Goal: Task Accomplishment & Management: Use online tool/utility

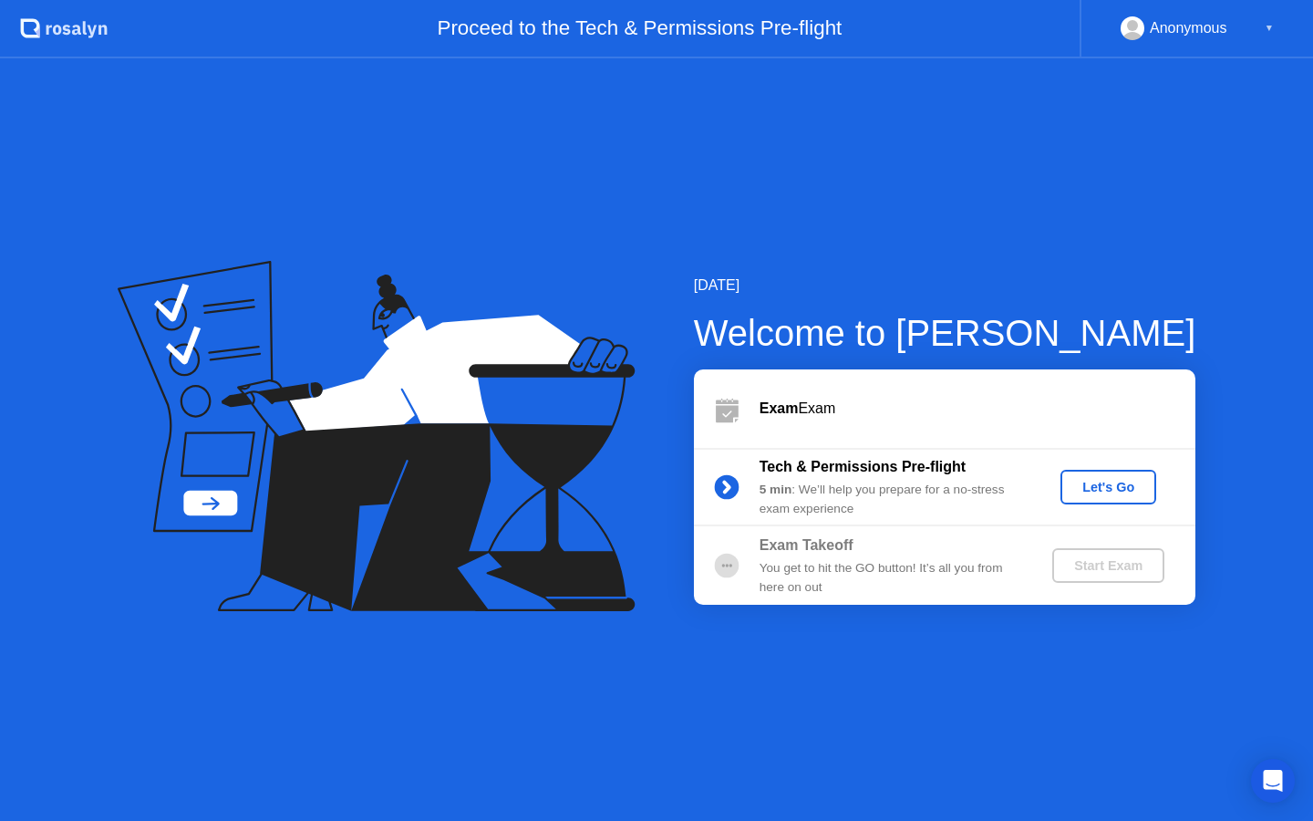
click at [1088, 494] on div "Let's Go" at bounding box center [1108, 487] width 81 height 15
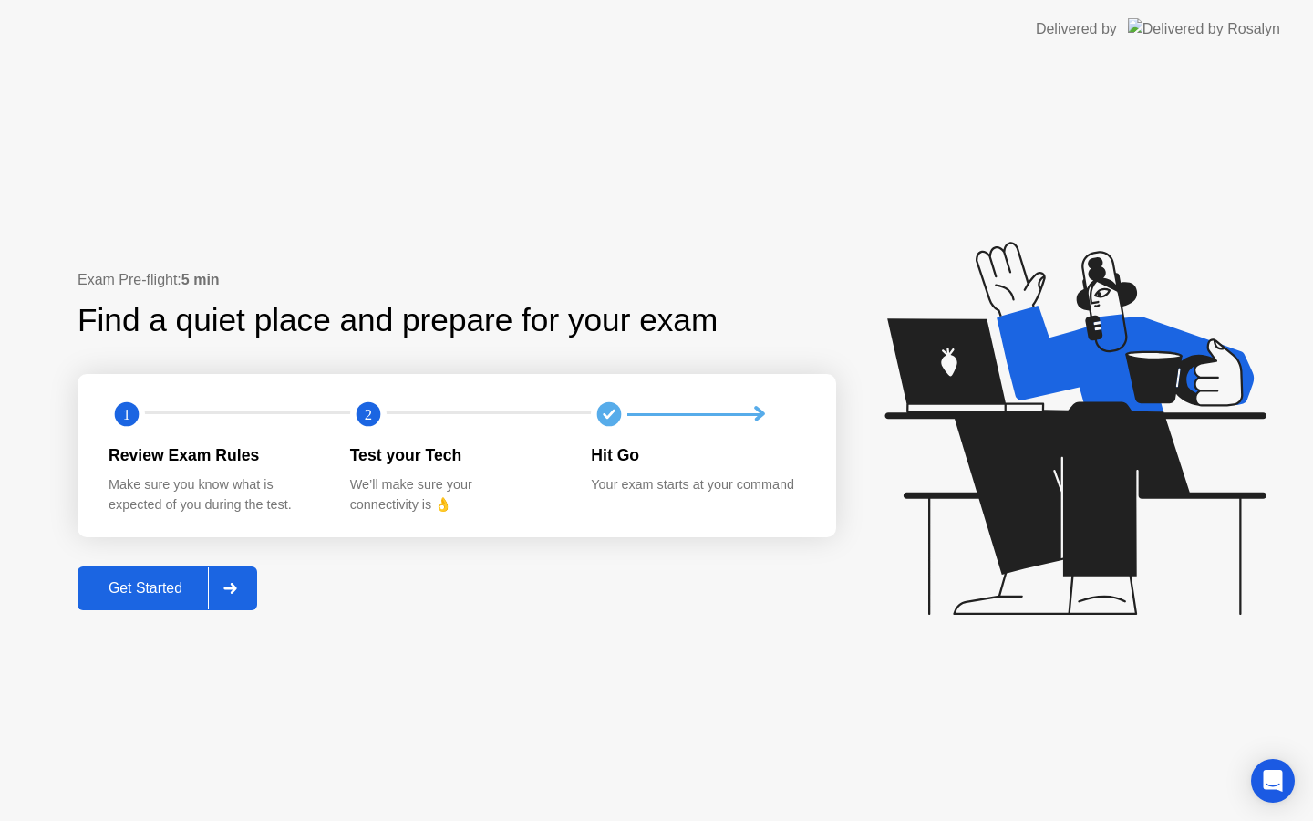
click at [134, 580] on div "Get Started" at bounding box center [145, 588] width 125 height 16
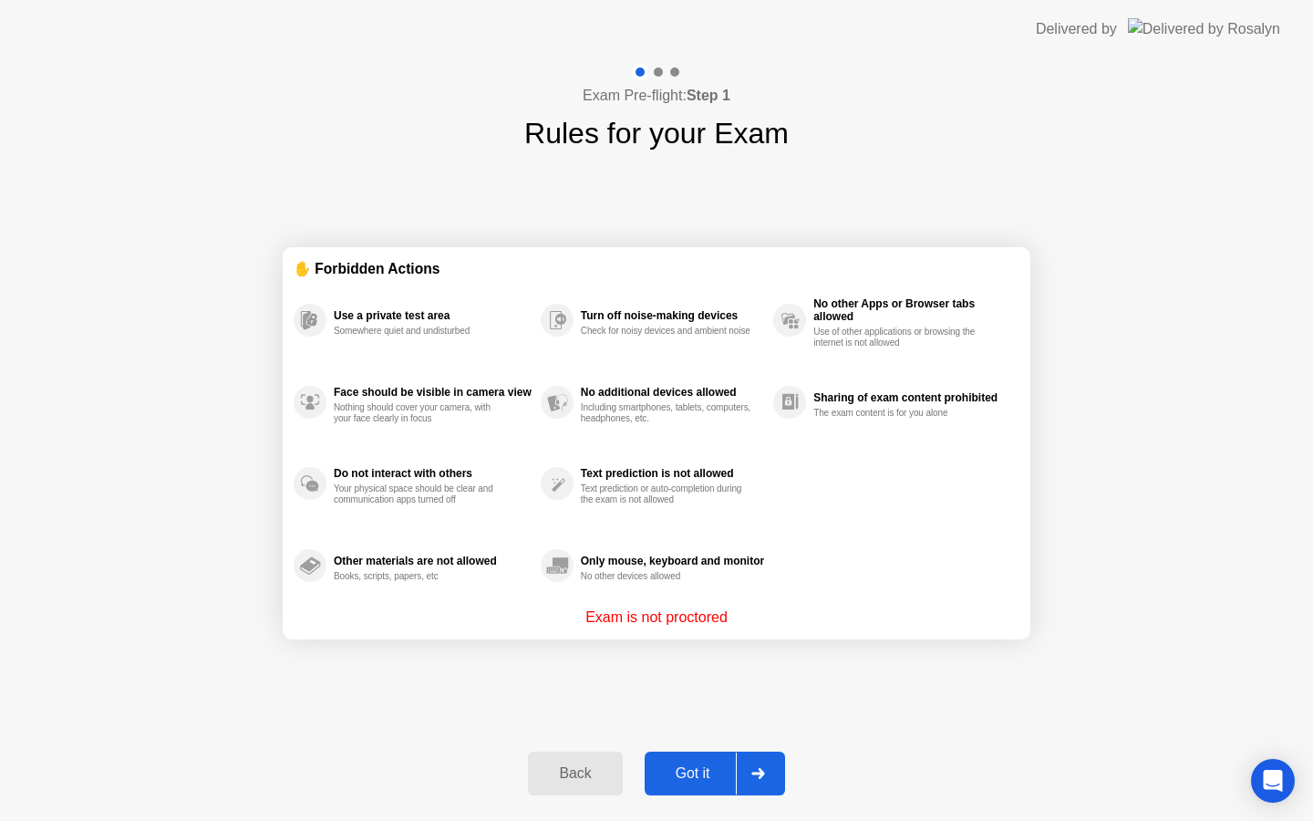
click at [706, 770] on div "Got it" at bounding box center [693, 773] width 86 height 16
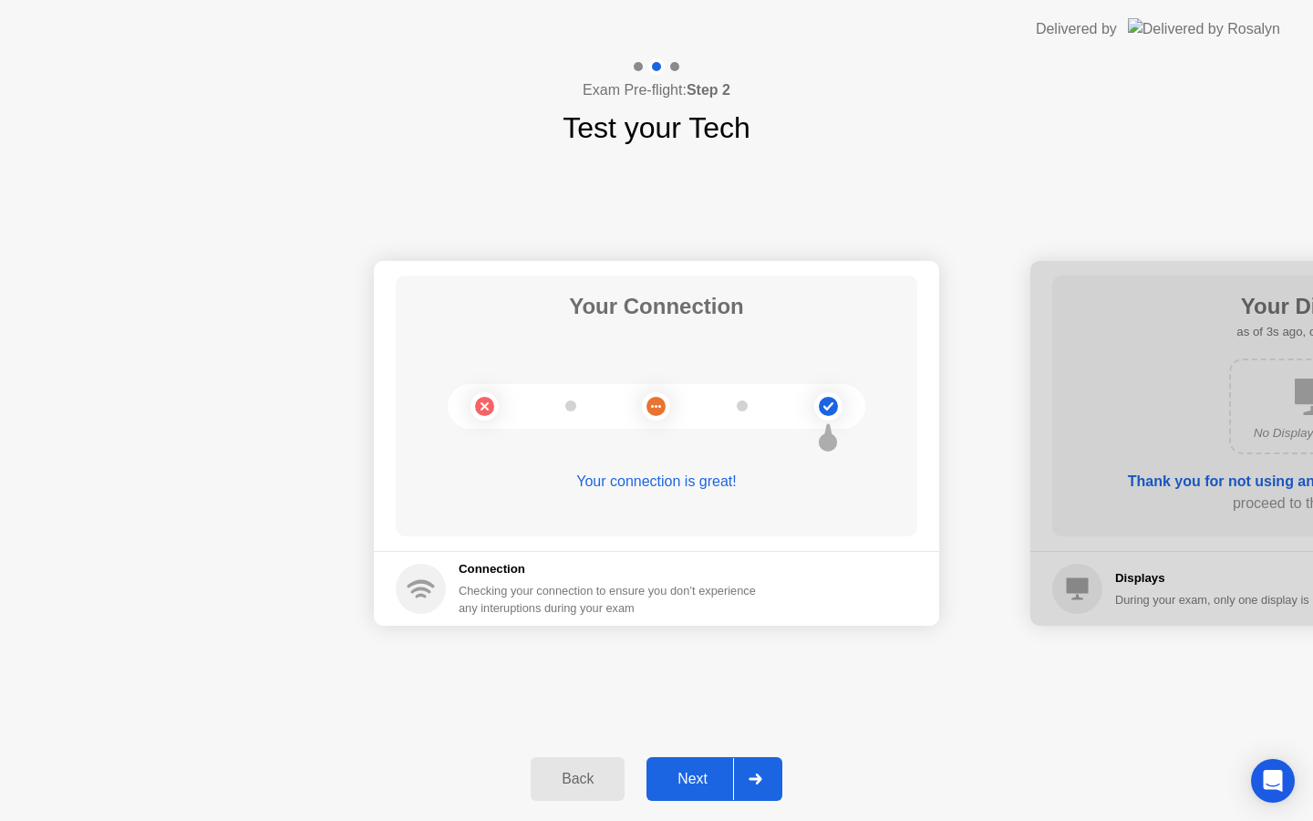
click at [706, 770] on div "Next" at bounding box center [692, 778] width 81 height 16
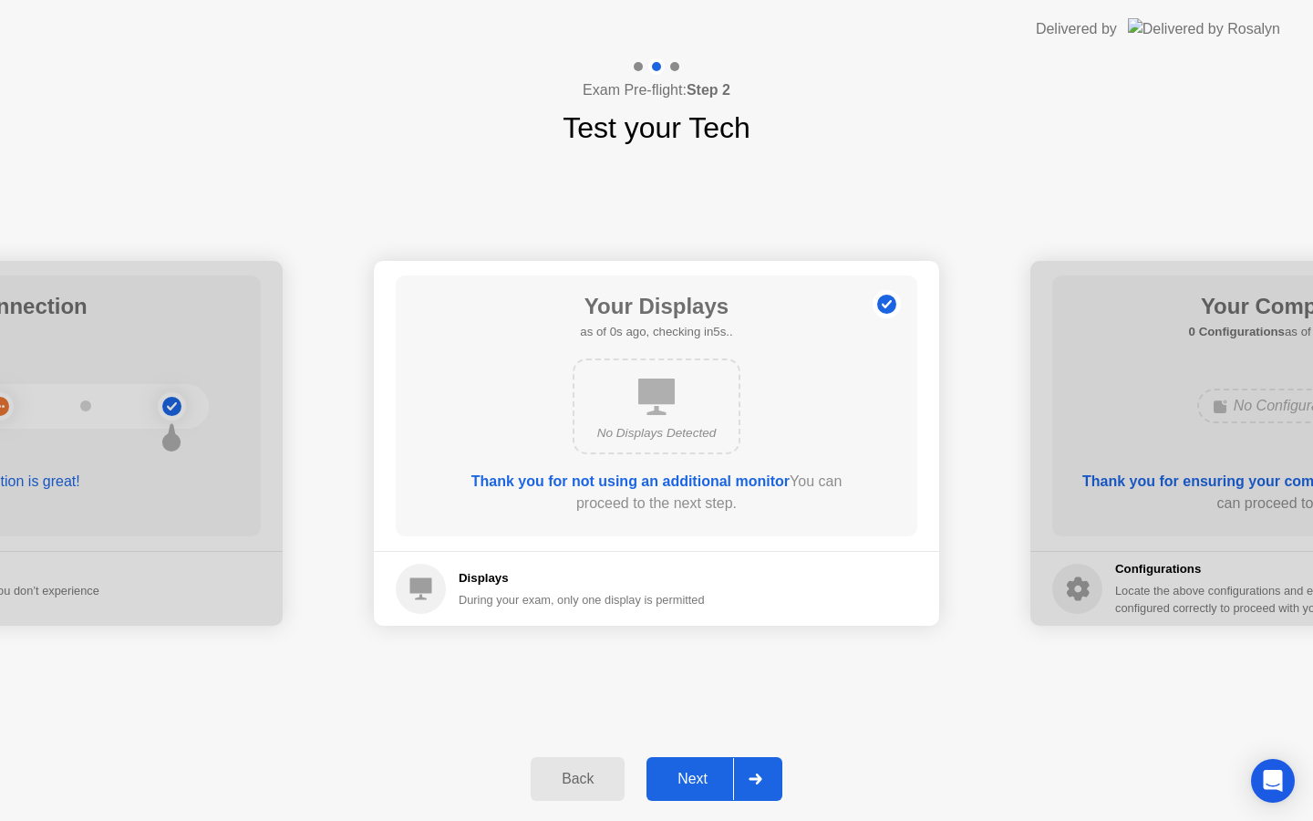
click at [706, 770] on div "Next" at bounding box center [692, 778] width 81 height 16
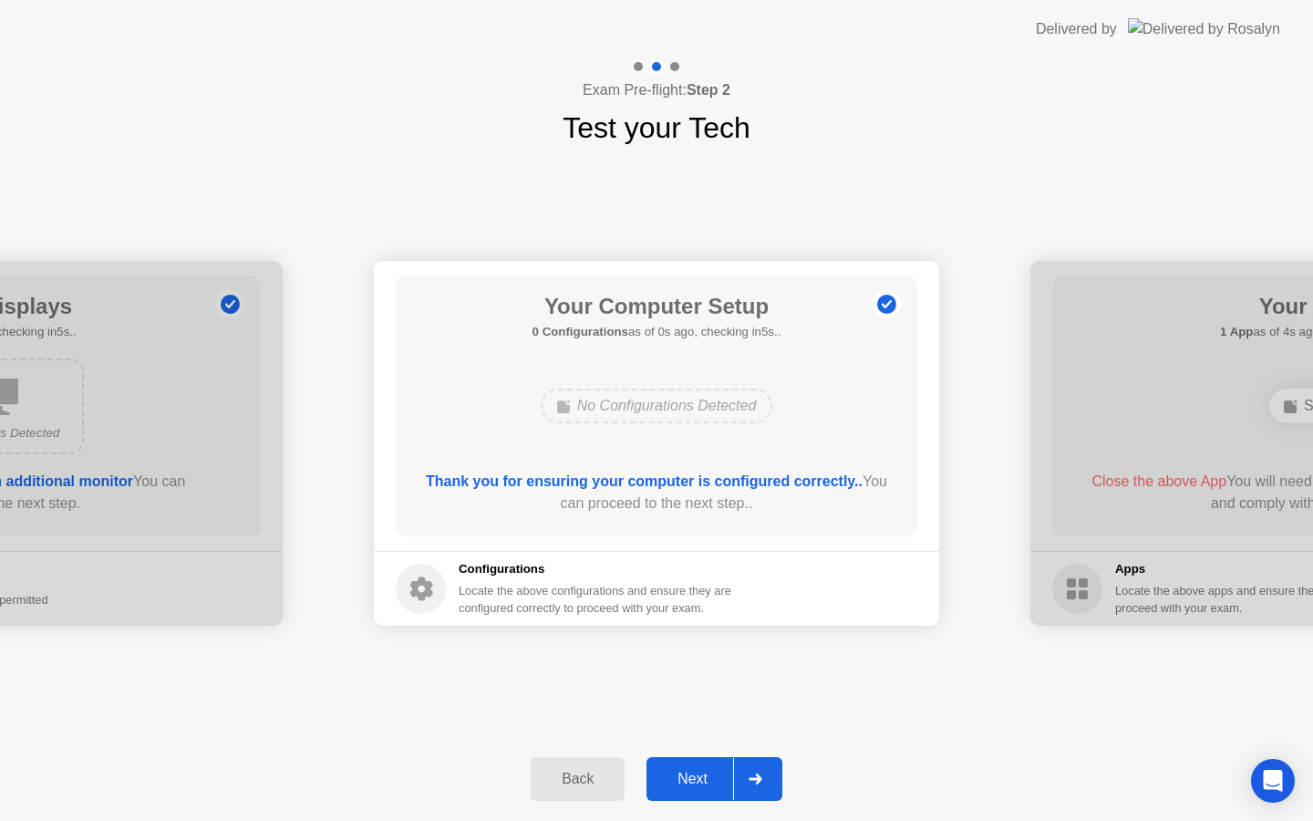
click at [706, 770] on div "Next" at bounding box center [692, 778] width 81 height 16
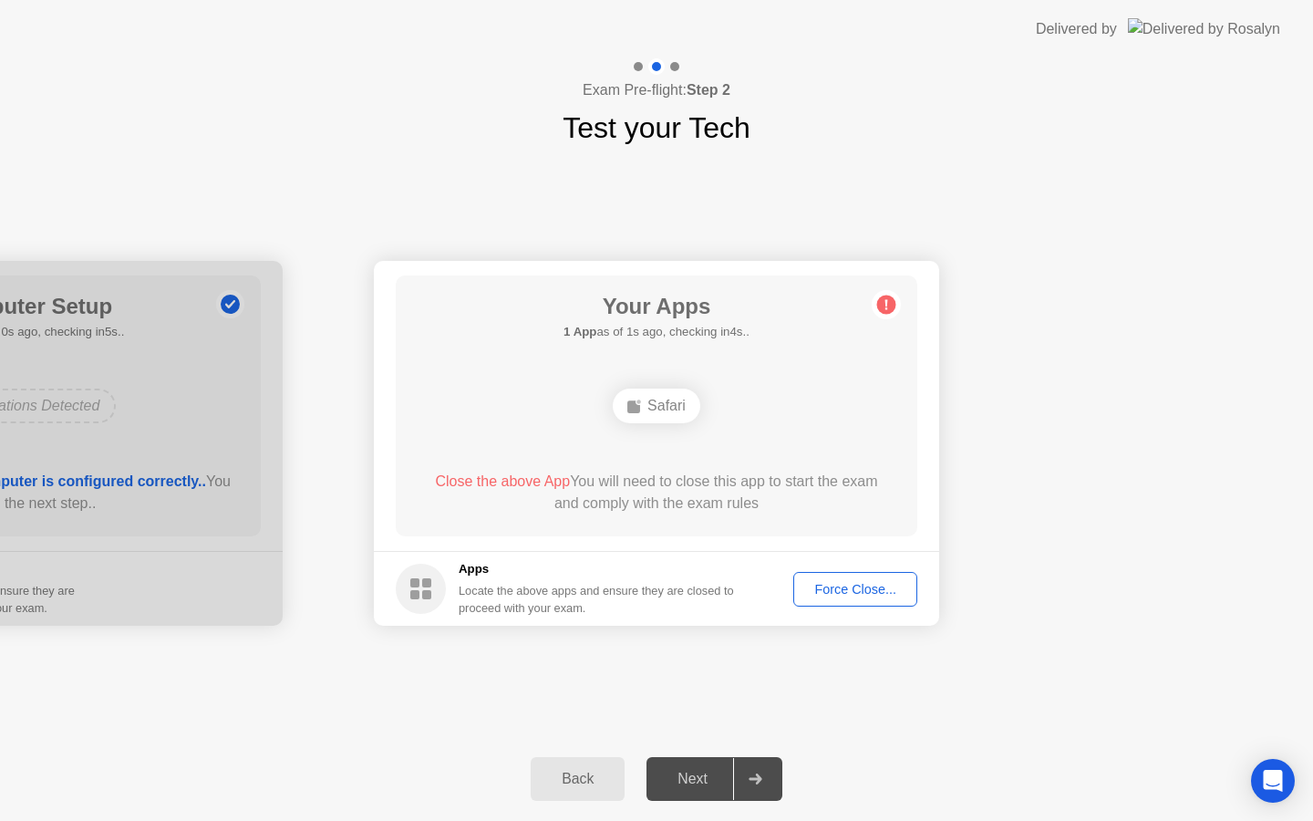
click at [867, 587] on div "Force Close..." at bounding box center [855, 589] width 111 height 15
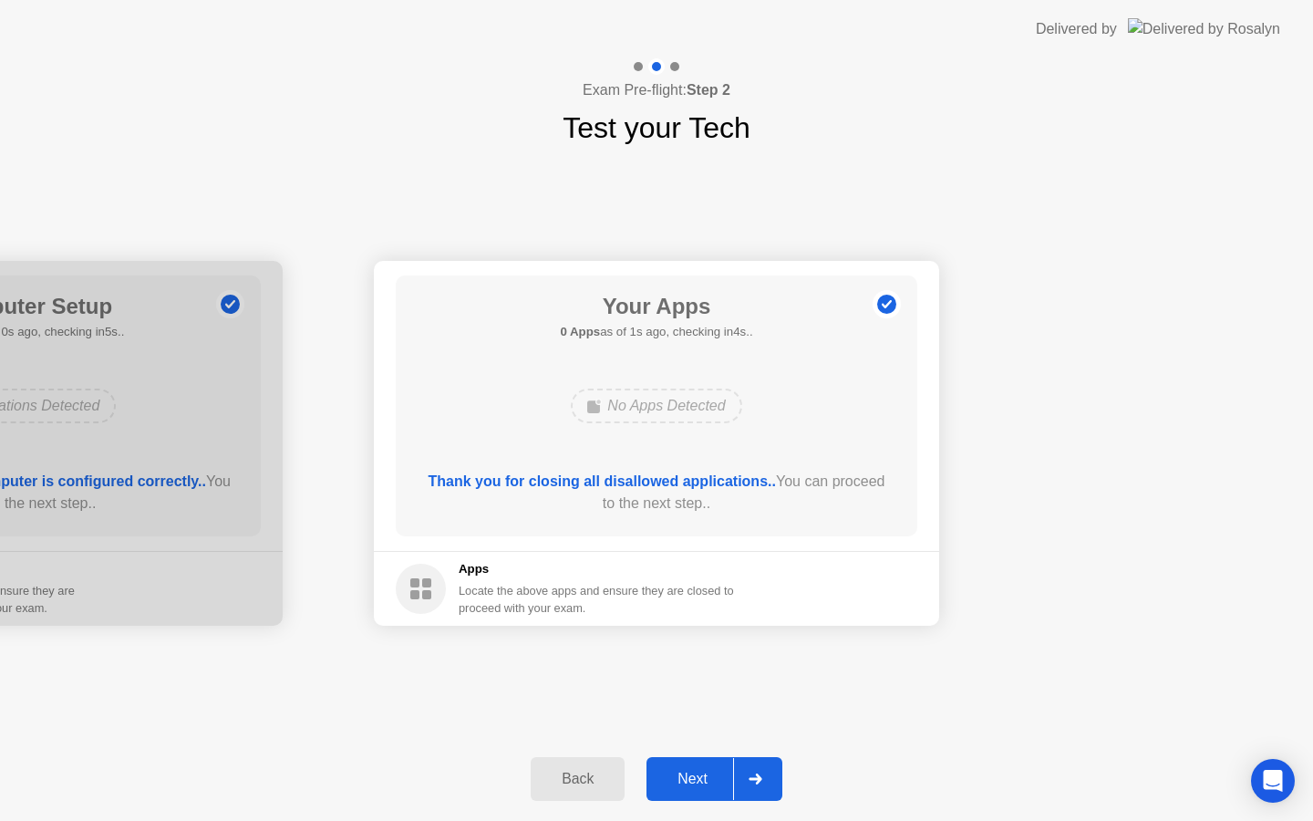
click at [684, 773] on div "Next" at bounding box center [692, 778] width 81 height 16
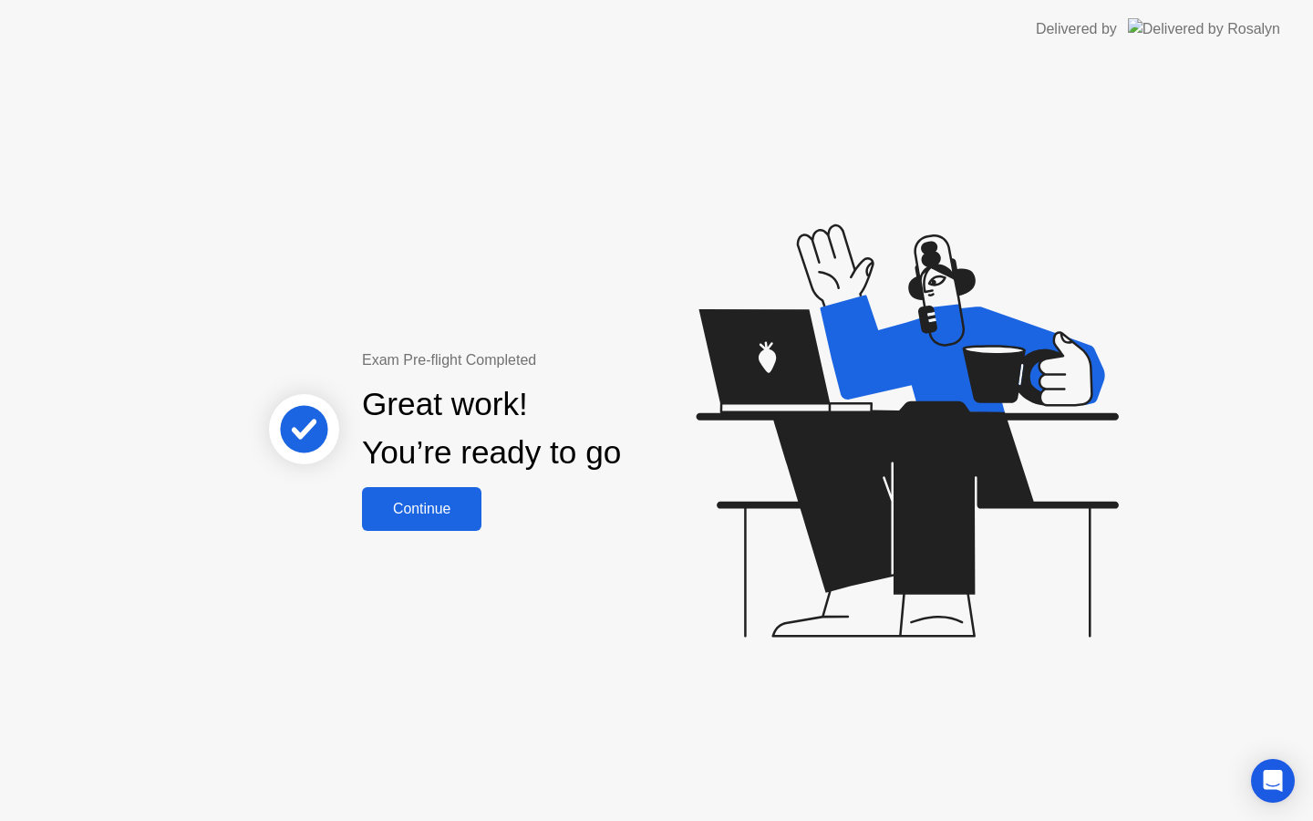
click at [448, 512] on div "Continue" at bounding box center [421, 509] width 109 height 16
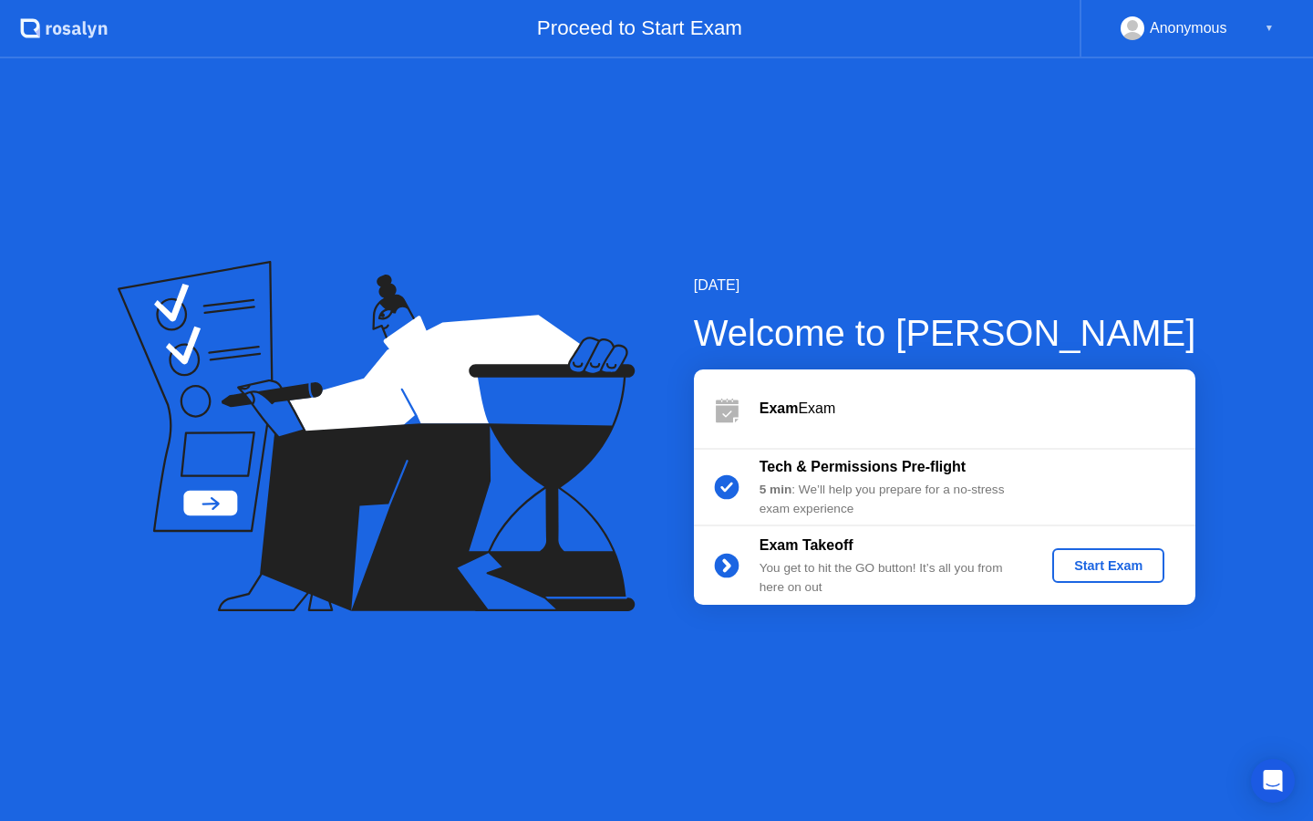
click at [1096, 567] on div "Start Exam" at bounding box center [1109, 565] width 98 height 15
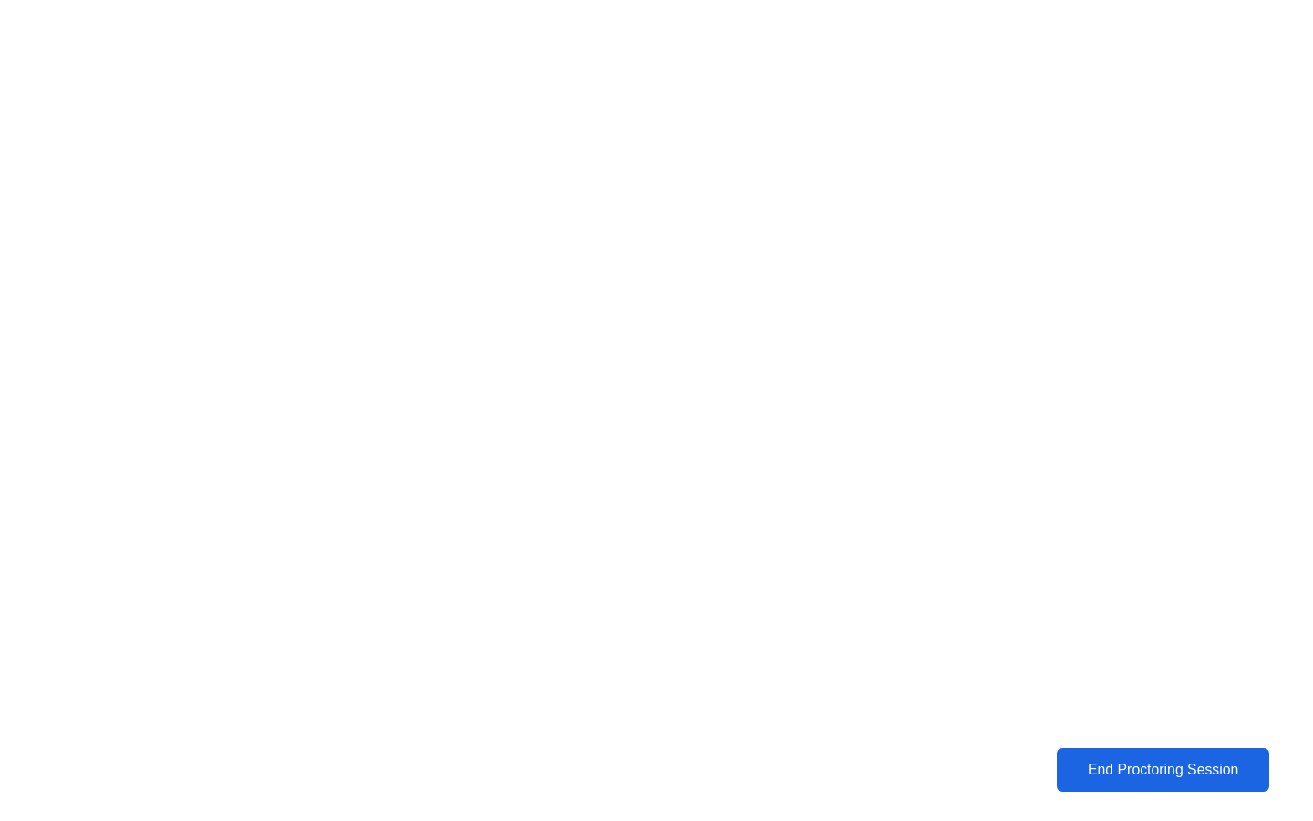
click at [1120, 777] on div "End Proctoring Session" at bounding box center [1163, 769] width 202 height 16
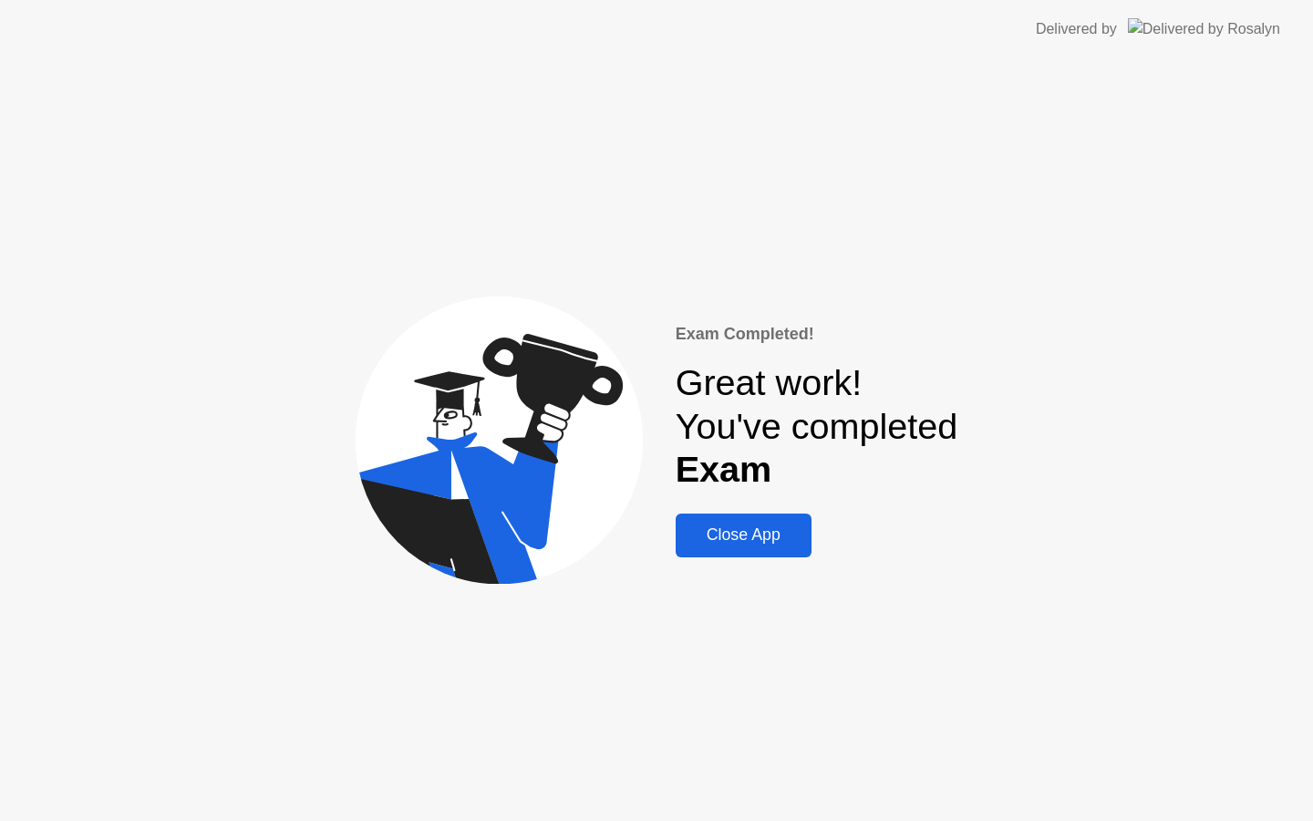
click at [776, 537] on div "Close App" at bounding box center [743, 534] width 125 height 19
